Goal: Task Accomplishment & Management: Manage account settings

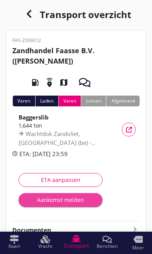
click at [52, 203] on div "Aankomst melden" at bounding box center [60, 200] width 71 height 8
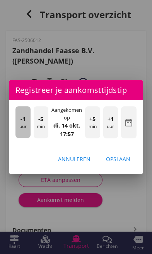
click at [19, 127] on div "-1 uur" at bounding box center [22, 122] width 15 height 32
click at [24, 125] on div "-1 uur" at bounding box center [22, 122] width 15 height 32
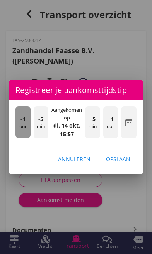
click at [24, 123] on div "-1 uur" at bounding box center [22, 122] width 15 height 32
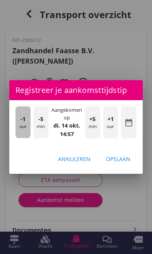
click at [21, 122] on span "-1" at bounding box center [22, 119] width 5 height 8
click at [28, 125] on div "-1 uur" at bounding box center [22, 122] width 15 height 32
click at [25, 120] on span "-1" at bounding box center [22, 119] width 5 height 8
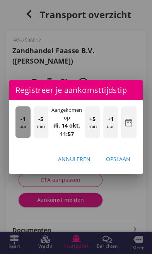
click at [24, 120] on span "-1" at bounding box center [22, 119] width 5 height 8
click at [22, 119] on span "-1" at bounding box center [22, 119] width 5 height 8
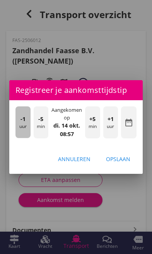
click at [22, 119] on span "-1" at bounding box center [22, 119] width 5 height 8
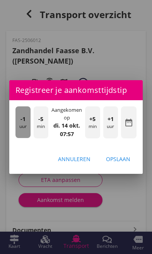
click at [25, 119] on div "-1 uur" at bounding box center [22, 122] width 15 height 32
click at [27, 121] on div "-1 uur" at bounding box center [22, 122] width 15 height 32
click at [25, 121] on div "-1 uur" at bounding box center [22, 122] width 15 height 32
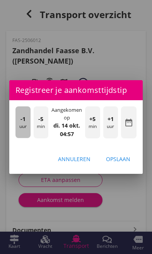
click at [25, 124] on div "-1 uur" at bounding box center [22, 122] width 15 height 32
click at [29, 125] on div "-1 uur" at bounding box center [22, 122] width 15 height 32
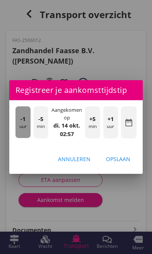
click at [27, 123] on div "-1 uur" at bounding box center [22, 122] width 15 height 32
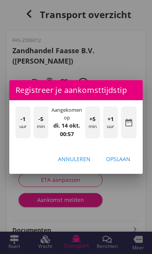
click at [27, 122] on div "-1 uur" at bounding box center [22, 122] width 15 height 32
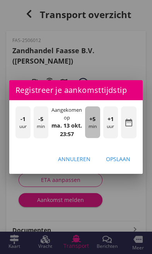
click at [92, 126] on div "+5 min" at bounding box center [92, 122] width 15 height 32
click at [94, 128] on div "+5 min" at bounding box center [92, 122] width 15 height 32
click at [94, 124] on div "+5 min" at bounding box center [92, 122] width 15 height 32
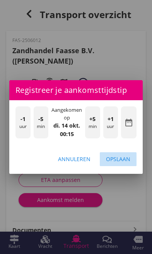
click at [125, 160] on div "Opslaan" at bounding box center [118, 159] width 24 height 8
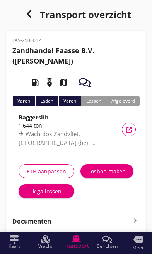
click at [37, 194] on div "Ik ga lossen" at bounding box center [46, 191] width 43 height 8
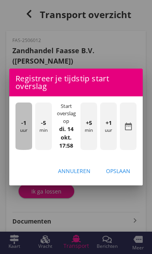
click at [25, 132] on div "-1 uur" at bounding box center [23, 126] width 17 height 47
click at [25, 135] on div "-1 uur" at bounding box center [23, 126] width 17 height 47
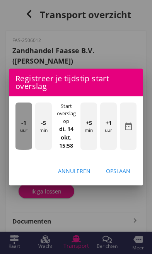
click at [24, 133] on div "-1 uur" at bounding box center [23, 126] width 17 height 47
click at [27, 128] on div "-1 uur" at bounding box center [23, 126] width 17 height 47
click at [26, 125] on div "-1 uur" at bounding box center [23, 126] width 17 height 47
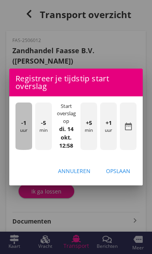
click at [23, 123] on span "-1" at bounding box center [23, 123] width 5 height 8
click at [23, 125] on span "-1" at bounding box center [23, 123] width 5 height 8
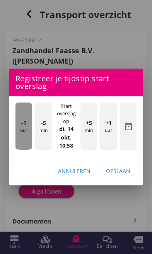
click at [25, 126] on span "-1" at bounding box center [23, 123] width 5 height 8
click at [30, 125] on div "-1 uur" at bounding box center [23, 126] width 17 height 47
click at [26, 123] on div "-1 uur" at bounding box center [23, 126] width 17 height 47
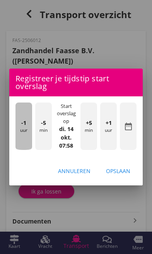
click at [24, 121] on span "-1" at bounding box center [23, 123] width 5 height 8
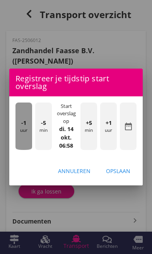
click at [24, 121] on span "-1" at bounding box center [23, 123] width 5 height 8
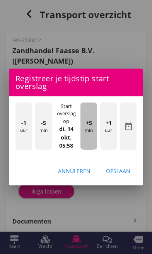
click at [89, 131] on div "+5 min" at bounding box center [88, 126] width 17 height 47
click at [91, 131] on div "+5 min" at bounding box center [88, 126] width 17 height 47
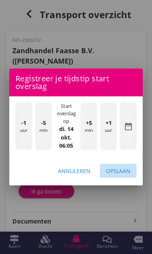
click at [124, 171] on div "Opslaan" at bounding box center [118, 171] width 24 height 8
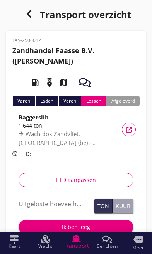
click at [56, 206] on input "Uitgeloste hoeveelheid *" at bounding box center [55, 204] width 72 height 12
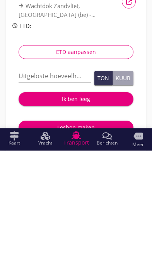
scroll to position [128, 0]
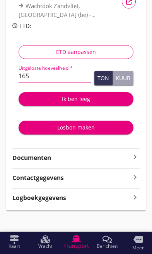
type input "1651"
type input "1651.225"
click at [104, 71] on button "Ton" at bounding box center [103, 78] width 18 height 14
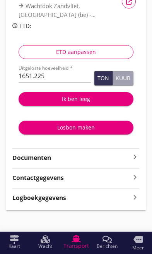
click at [83, 97] on div "Ik ben leeg" at bounding box center [76, 99] width 102 height 8
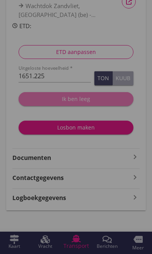
scroll to position [128, 0]
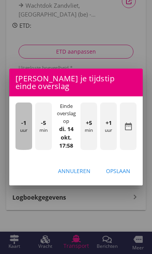
click at [25, 137] on div "-1 uur" at bounding box center [23, 126] width 17 height 47
click at [23, 132] on div "-1 uur" at bounding box center [23, 126] width 17 height 47
click at [20, 130] on div "-1 uur" at bounding box center [23, 126] width 17 height 47
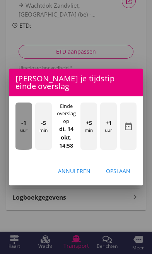
click at [26, 131] on div "-1 uur" at bounding box center [23, 126] width 17 height 47
click at [24, 128] on div "-1 uur" at bounding box center [23, 126] width 17 height 47
click at [25, 124] on span "-1" at bounding box center [23, 123] width 5 height 8
click at [24, 125] on span "-1" at bounding box center [23, 123] width 5 height 8
click at [24, 124] on span "-1" at bounding box center [23, 123] width 5 height 8
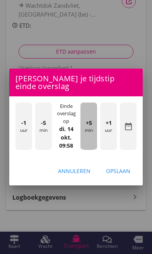
click at [87, 131] on div "+5 min" at bounding box center [88, 126] width 17 height 47
click at [88, 133] on div "+5 min" at bounding box center [88, 126] width 17 height 47
click at [87, 129] on div "+5 min" at bounding box center [88, 126] width 17 height 47
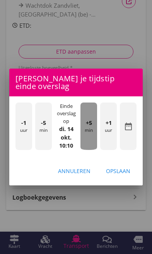
click at [91, 125] on span "+5" at bounding box center [89, 123] width 6 height 8
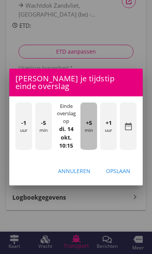
click at [90, 126] on span "+5" at bounding box center [89, 123] width 6 height 8
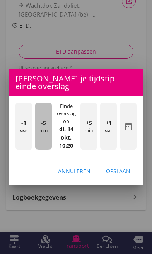
click at [42, 137] on div "-5 min" at bounding box center [43, 126] width 17 height 47
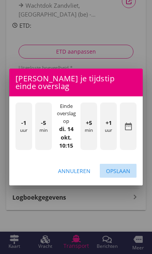
click at [125, 171] on div "Opslaan" at bounding box center [118, 171] width 24 height 8
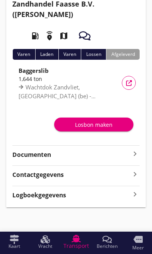
click at [129, 153] on strong "Documenten" at bounding box center [71, 154] width 118 height 9
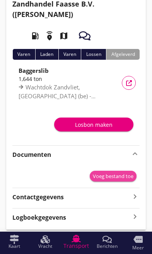
click at [113, 176] on div "Voeg bestand toe" at bounding box center [113, 177] width 40 height 8
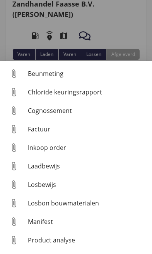
click at [48, 72] on div "Beunmeting" at bounding box center [87, 73] width 118 height 9
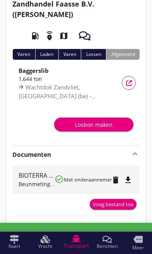
click at [116, 204] on div "Voeg bestand toe" at bounding box center [113, 205] width 40 height 8
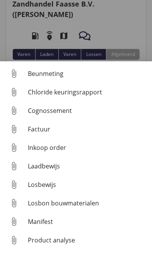
click at [42, 73] on div "Beunmeting" at bounding box center [87, 73] width 118 height 9
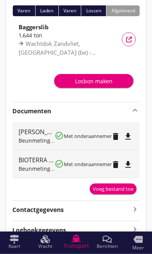
click at [118, 189] on div "Voeg bestand toe" at bounding box center [113, 189] width 40 height 8
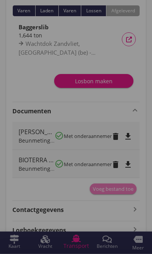
scroll to position [91, 0]
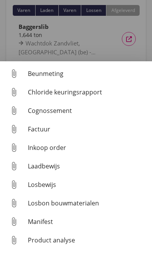
click at [61, 109] on div "Cognossement" at bounding box center [87, 110] width 118 height 9
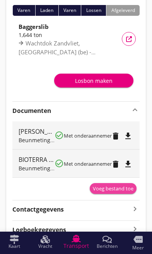
click at [115, 188] on div "Voeg bestand toe" at bounding box center [113, 189] width 40 height 8
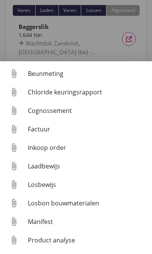
click at [58, 110] on div "Cognossement" at bounding box center [87, 110] width 118 height 9
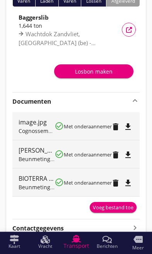
scroll to position [100, 0]
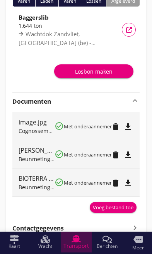
click at [79, 249] on span "Transport" at bounding box center [75, 245] width 25 height 5
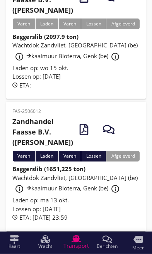
scroll to position [206, 0]
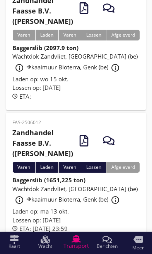
click at [89, 71] on span "Wachtdok Zandvliet, [GEOGRAPHIC_DATA] (be) info_outline kaaimuur Bioterra, Genk…" at bounding box center [74, 61] width 125 height 19
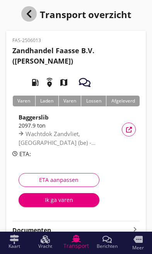
click at [26, 15] on icon "button" at bounding box center [28, 13] width 9 height 9
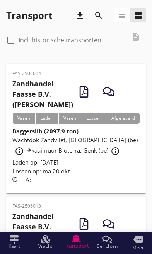
scroll to position [206, 0]
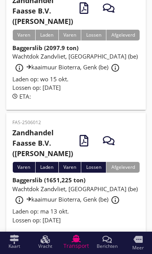
click at [79, 71] on span "Wachtdok Zandvliet, [GEOGRAPHIC_DATA] (be) info_outline kaaimuur Bioterra, Genk…" at bounding box center [74, 61] width 125 height 19
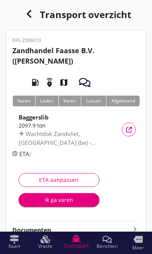
click at [46, 204] on button "Ik ga varen" at bounding box center [59, 200] width 81 height 14
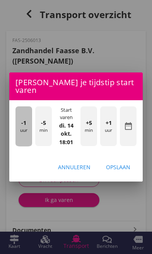
click at [25, 128] on div "-1 uur" at bounding box center [23, 126] width 17 height 40
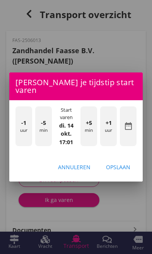
click at [25, 129] on div "-1 uur" at bounding box center [23, 126] width 17 height 40
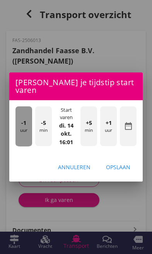
click at [22, 125] on div "-1 uur" at bounding box center [23, 126] width 17 height 40
click at [23, 124] on div "-1 uur" at bounding box center [23, 126] width 17 height 40
click at [22, 124] on div "-1 uur" at bounding box center [23, 126] width 17 height 40
click at [24, 125] on div "-1 uur" at bounding box center [23, 126] width 17 height 40
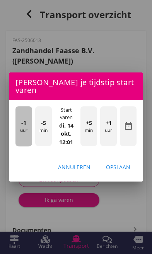
click at [22, 124] on div "-1 uur" at bounding box center [23, 126] width 17 height 40
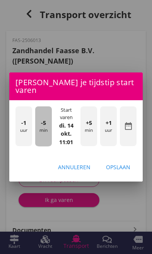
click at [42, 131] on div "-5 min" at bounding box center [43, 126] width 17 height 40
click at [37, 127] on div "-5 min" at bounding box center [43, 126] width 17 height 40
click at [39, 127] on div "-5 min" at bounding box center [43, 126] width 17 height 40
click at [40, 126] on div "-5 min" at bounding box center [43, 126] width 17 height 40
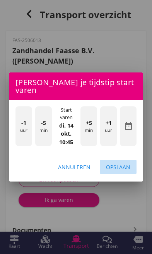
click at [123, 163] on div "Opslaan" at bounding box center [118, 167] width 24 height 8
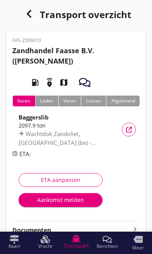
click at [46, 180] on div "ETA aanpassen" at bounding box center [60, 180] width 71 height 8
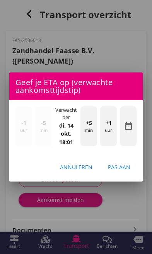
click at [111, 133] on div "+1 uur" at bounding box center [108, 126] width 17 height 40
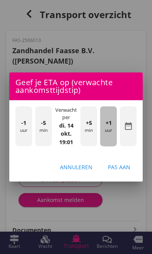
click at [112, 132] on div "+1 uur" at bounding box center [108, 126] width 17 height 40
click at [111, 131] on div "+1 uur" at bounding box center [108, 126] width 17 height 40
click at [111, 133] on div "+1 uur" at bounding box center [108, 126] width 17 height 40
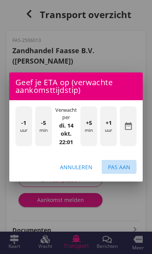
click at [127, 167] on div "Pas aan" at bounding box center [119, 167] width 22 height 8
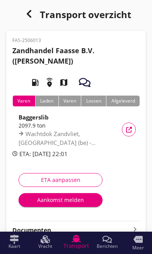
click at [30, 13] on icon "button" at bounding box center [28, 13] width 9 height 9
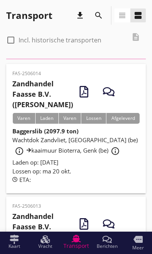
scroll to position [206, 0]
